Goal: Check status

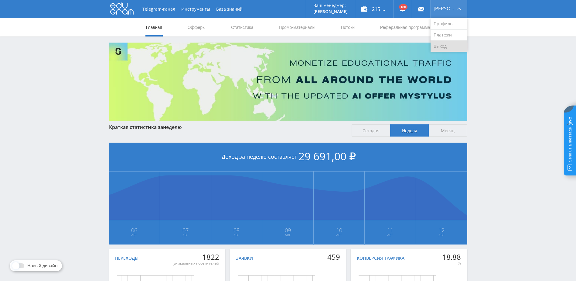
click at [444, 44] on link "Выход" at bounding box center [449, 46] width 36 height 11
click at [230, 25] on nav "Главная Офферы Статистика Промо-материалы Потоки Реферальная программа" at bounding box center [287, 27] width 285 height 18
click at [237, 26] on link "Статистика" at bounding box center [242, 27] width 24 height 18
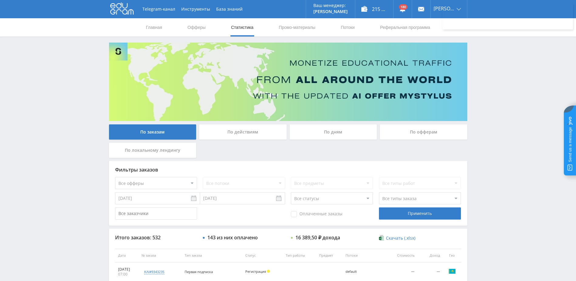
click at [309, 128] on div "По дням" at bounding box center [333, 131] width 87 height 15
click at [0, 0] on input "По дням" at bounding box center [0, 0] width 0 height 0
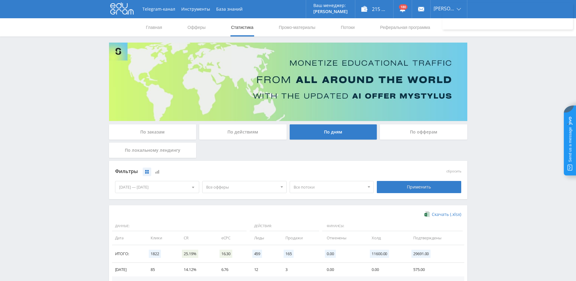
click at [187, 190] on div "[DATE] — [DATE]" at bounding box center [157, 187] width 84 height 12
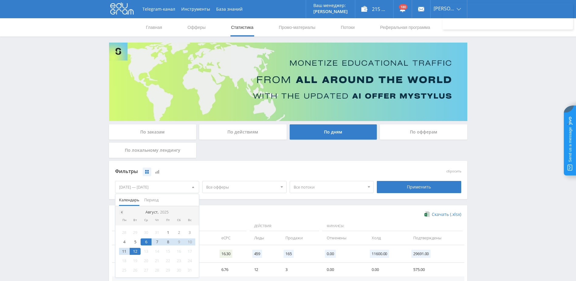
click at [119, 210] on div at bounding box center [121, 212] width 5 height 5
click at [131, 233] on div "1" at bounding box center [135, 232] width 11 height 7
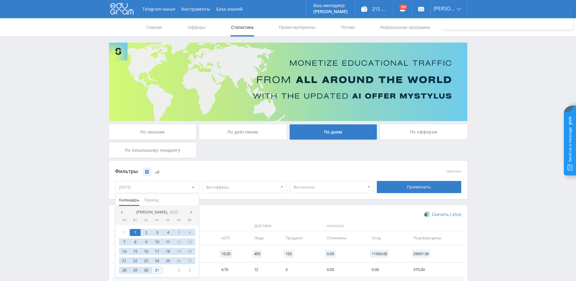
click at [159, 268] on div "31" at bounding box center [157, 269] width 11 height 7
click at [424, 171] on div "сбросить" at bounding box center [418, 171] width 87 height 9
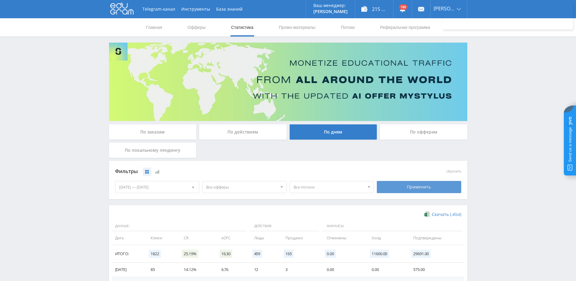
click at [412, 183] on div "Применить" at bounding box center [419, 187] width 84 height 12
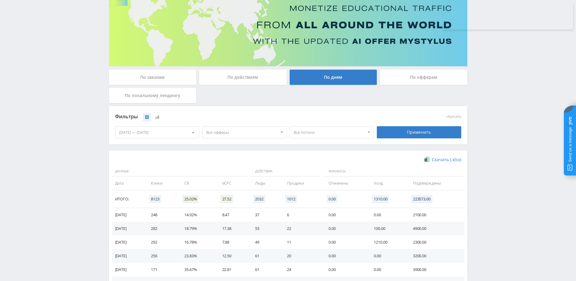
scroll to position [61, 0]
